Goal: Task Accomplishment & Management: Manage account settings

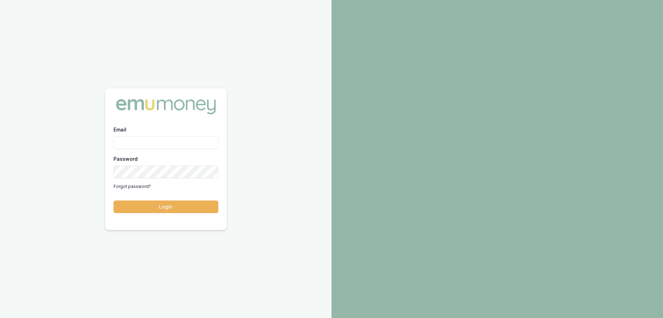
drag, startPoint x: 0, startPoint y: 0, endPoint x: 145, endPoint y: 145, distance: 205.4
click at [145, 145] on input "Email" at bounding box center [165, 143] width 105 height 13
type input "[PERSON_NAME][EMAIL_ADDRESS][DOMAIN_NAME]"
click at [113, 201] on button "Login" at bounding box center [165, 207] width 105 height 13
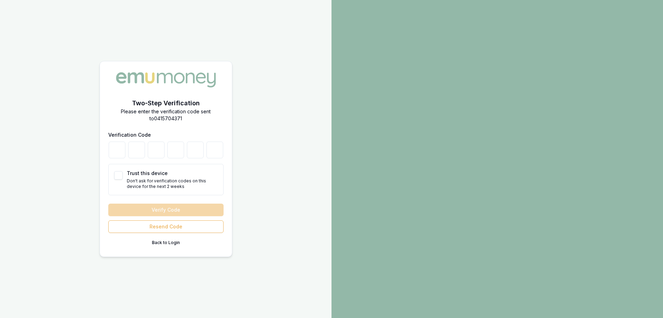
click at [116, 174] on button "Trust this device" at bounding box center [118, 175] width 8 height 8
checkbox input "true"
click at [119, 151] on input "number" at bounding box center [117, 150] width 17 height 17
type input "0"
type input "7"
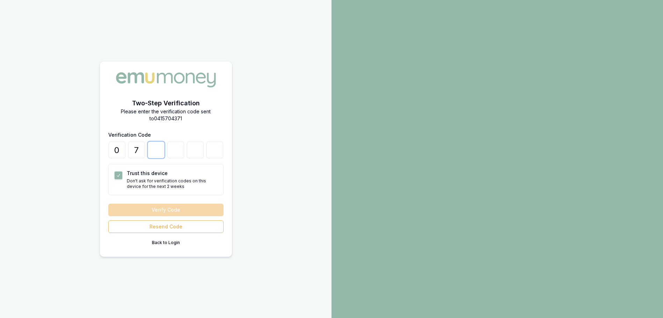
type input "7"
type input "1"
type input "4"
type input "3"
click at [150, 210] on button "Verify Code" at bounding box center [165, 210] width 115 height 13
